Goal: Task Accomplishment & Management: Manage account settings

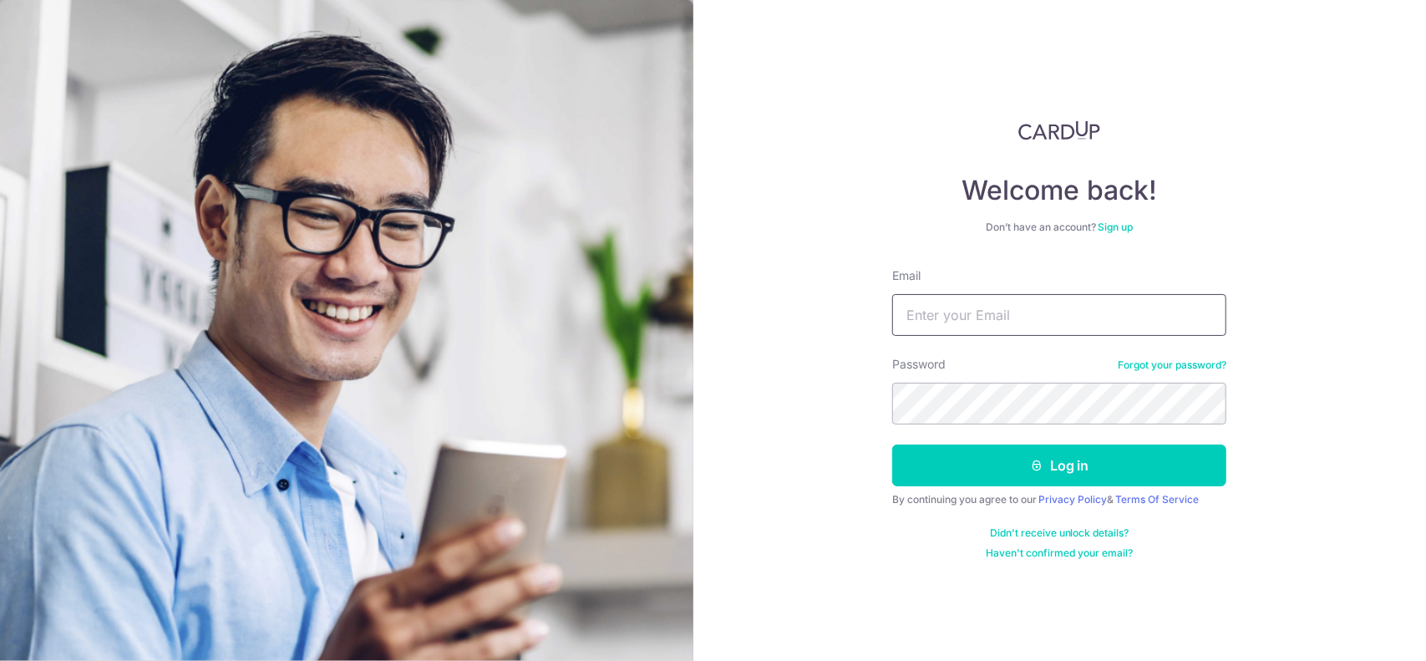
click at [979, 318] on input "Email" at bounding box center [1059, 315] width 334 height 42
type input "[EMAIL_ADDRESS][DOMAIN_NAME]"
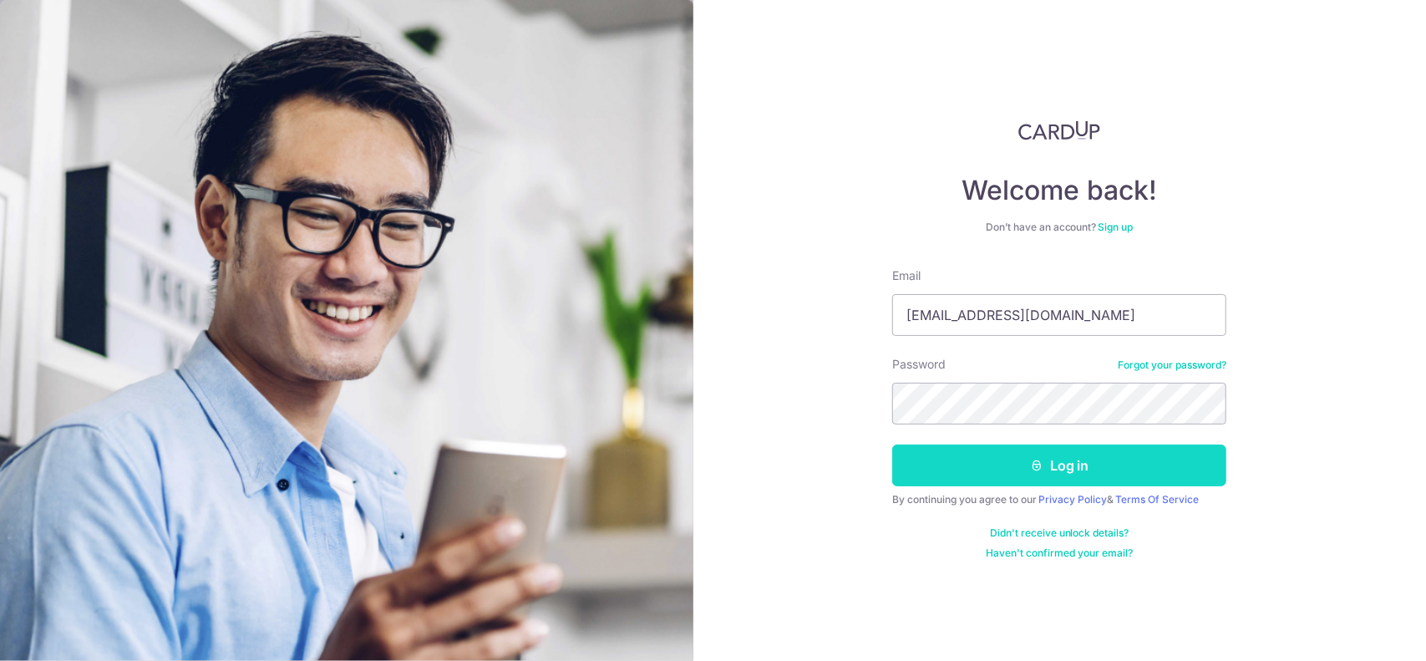
click at [1078, 461] on button "Log in" at bounding box center [1059, 465] width 334 height 42
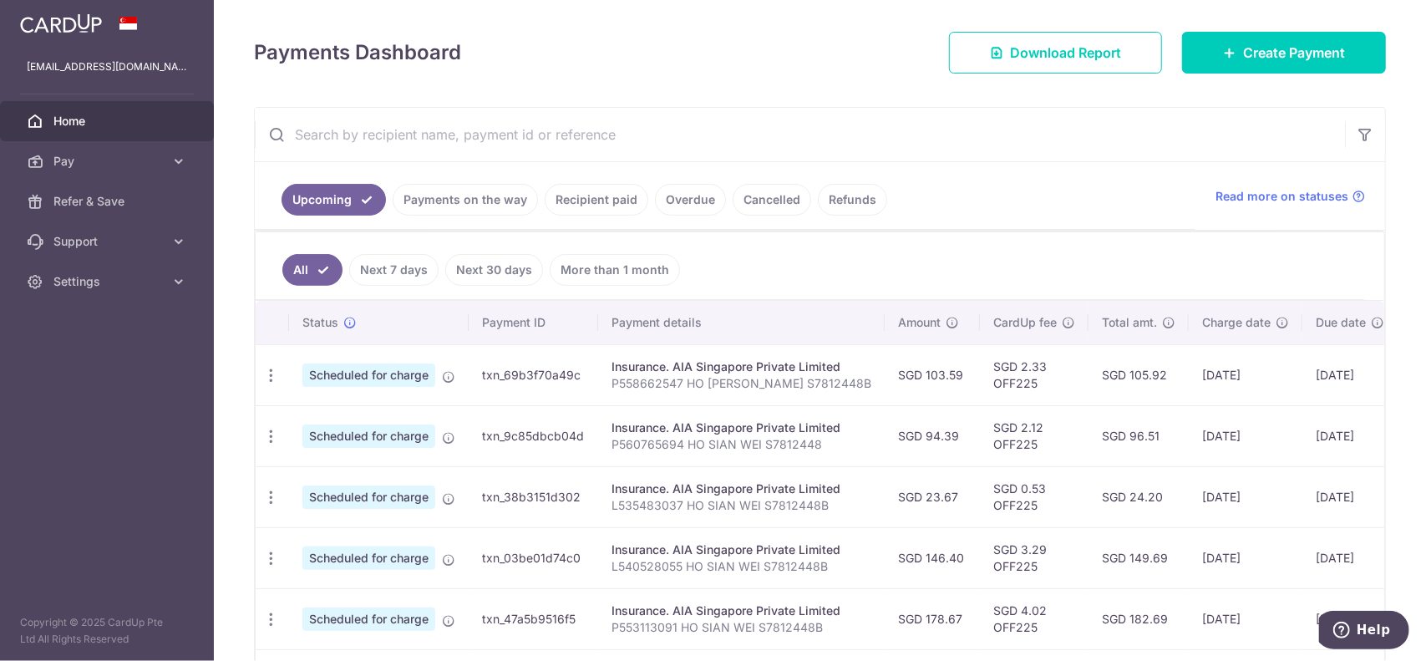
scroll to position [167, 0]
